Goal: Ask a question

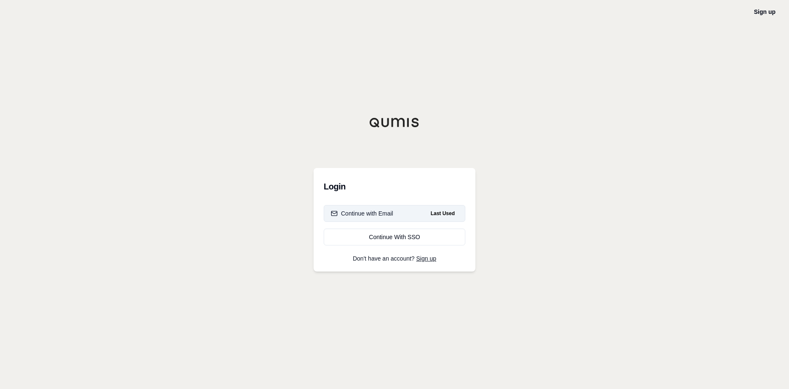
click at [354, 214] on div "Continue with Email" at bounding box center [362, 213] width 62 height 8
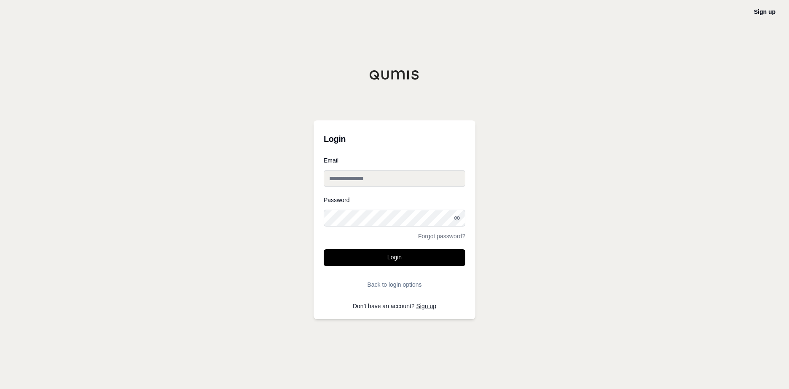
type input "**********"
click at [376, 252] on button "Login" at bounding box center [395, 257] width 142 height 17
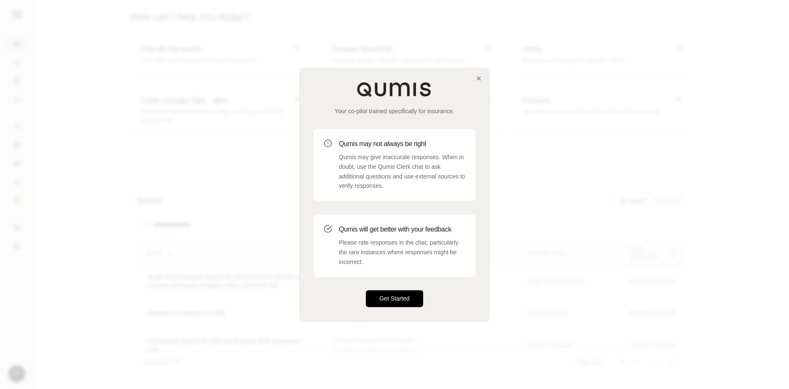
click at [388, 296] on button "Get Started" at bounding box center [394, 299] width 57 height 17
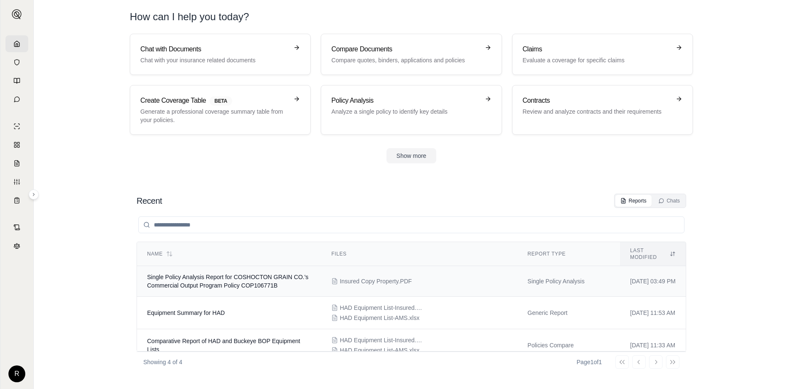
drag, startPoint x: 327, startPoint y: 270, endPoint x: 307, endPoint y: 266, distance: 20.1
click at [191, 59] on p "Chat with your insurance related documents" at bounding box center [214, 60] width 148 height 8
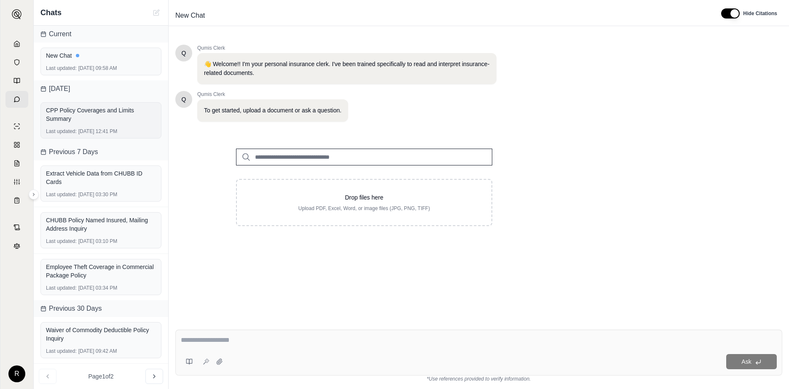
click at [77, 123] on div "CPP Policy Coverages and Limits Summary" at bounding box center [101, 114] width 110 height 20
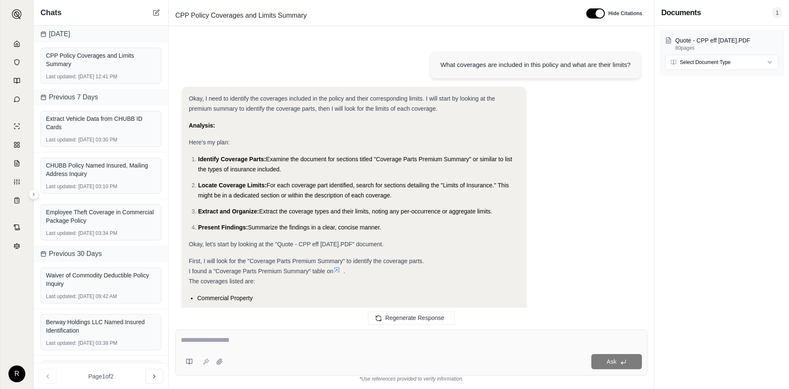
scroll to position [6671, 0]
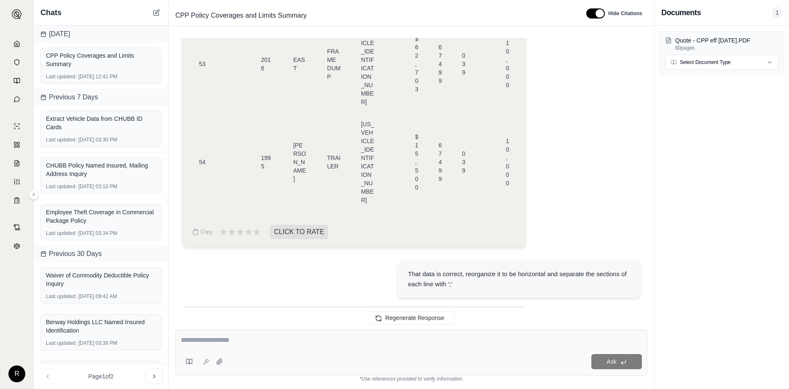
click at [210, 343] on textarea at bounding box center [411, 340] width 461 height 10
type textarea "**********"
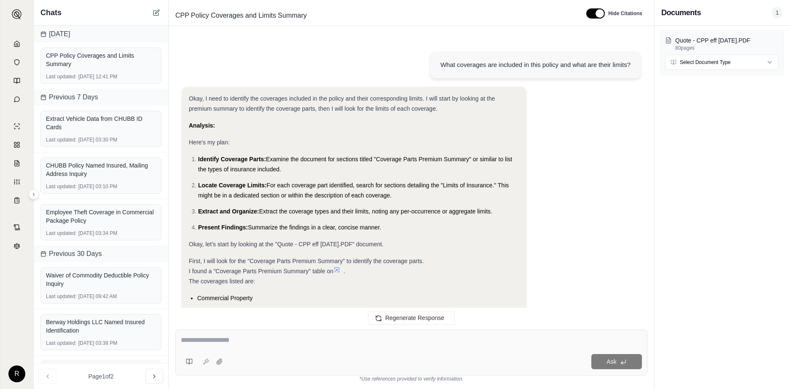
scroll to position [6992, 0]
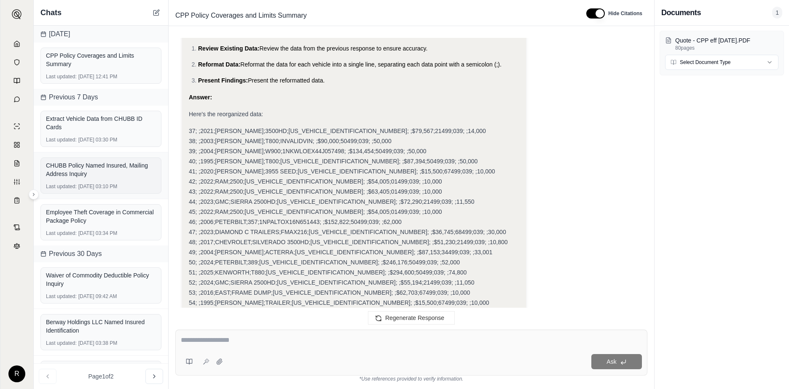
drag, startPoint x: 120, startPoint y: 190, endPoint x: 148, endPoint y: 192, distance: 27.9
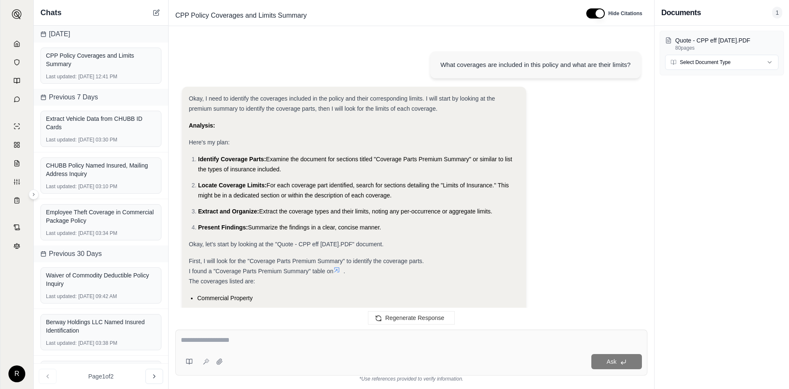
scroll to position [7061, 0]
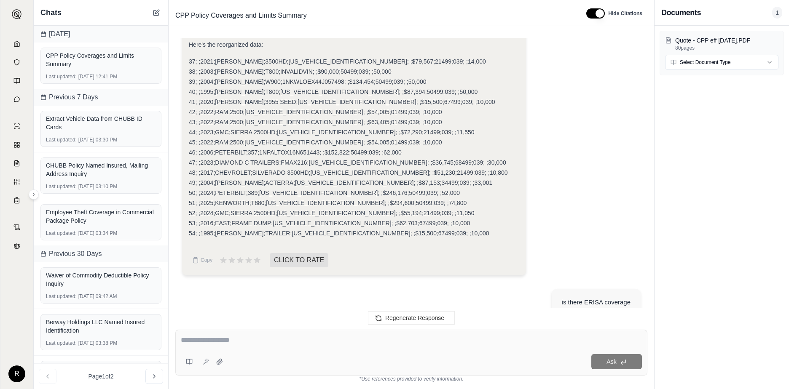
click at [230, 340] on textarea at bounding box center [411, 340] width 461 height 10
type textarea "**********"
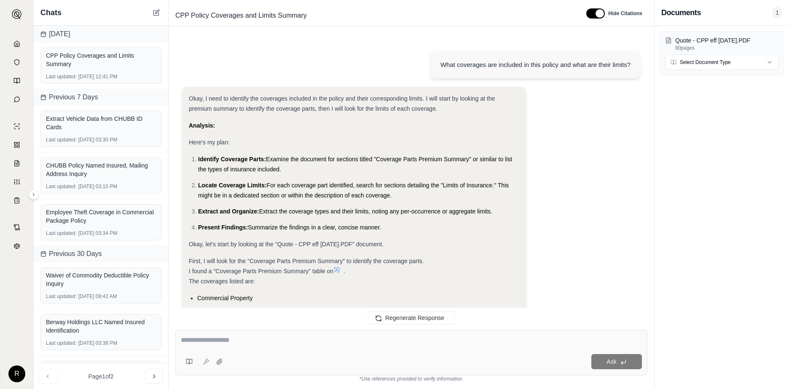
scroll to position [7271, 0]
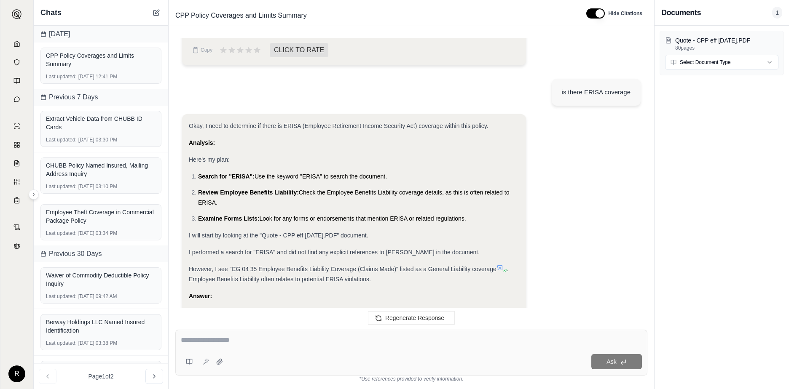
drag, startPoint x: 315, startPoint y: 230, endPoint x: 330, endPoint y: 229, distance: 15.6
click at [221, 338] on textarea at bounding box center [411, 340] width 461 height 10
type textarea "**********"
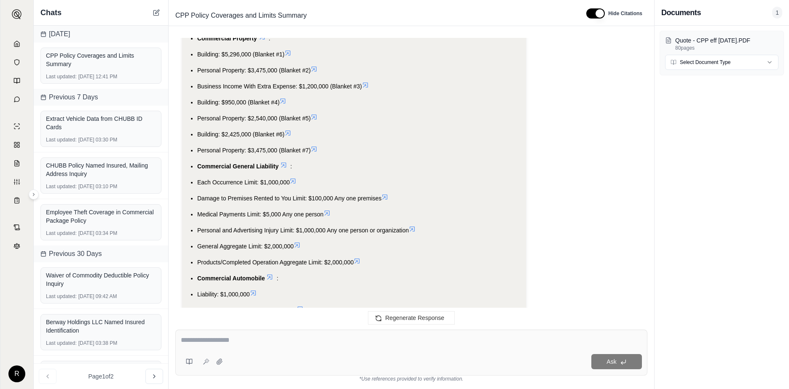
scroll to position [1011, 0]
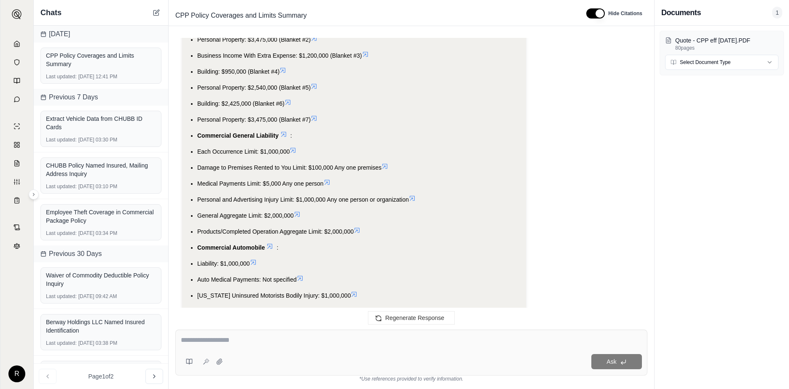
click at [238, 337] on textarea at bounding box center [411, 340] width 461 height 10
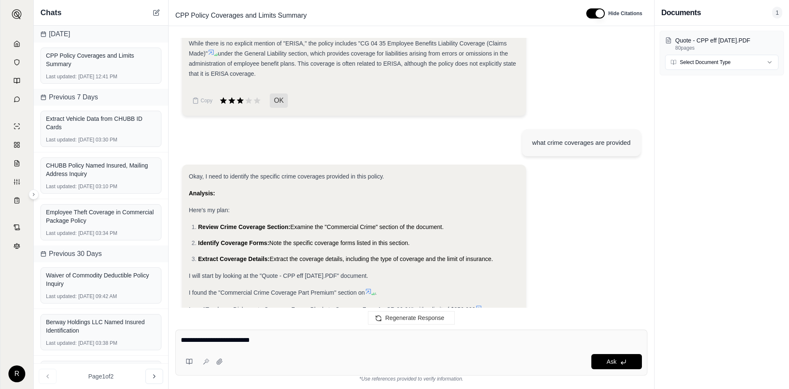
type textarea "**********"
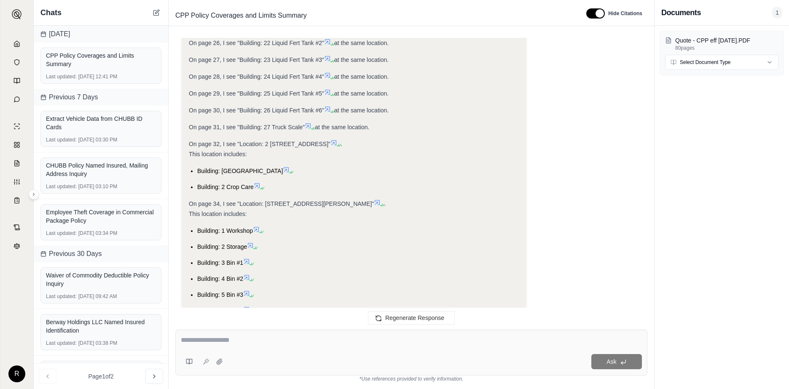
scroll to position [9110, 0]
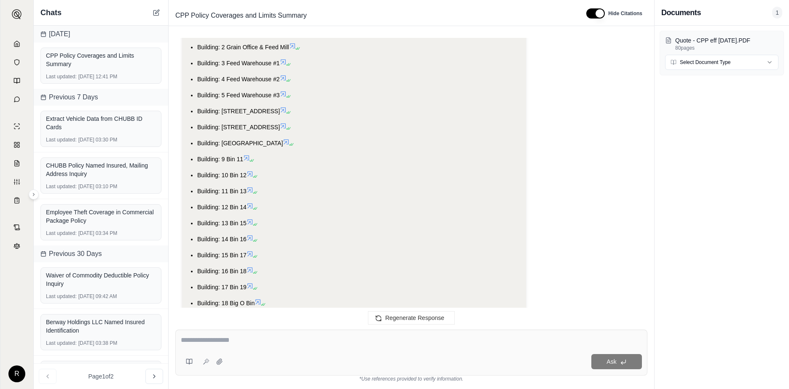
click at [737, 180] on div "Quote - CPP eff [DATE].PDF 80 pages Select Document Type" at bounding box center [721, 208] width 134 height 364
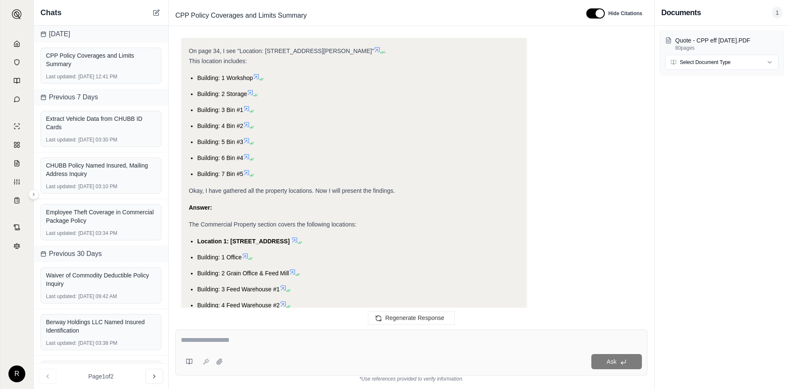
scroll to position [8942, 0]
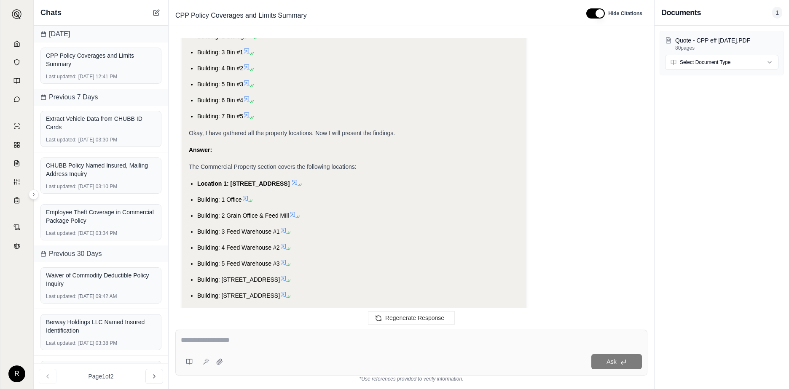
click at [215, 339] on textarea at bounding box center [411, 340] width 461 height 10
